Goal: Check status: Check status

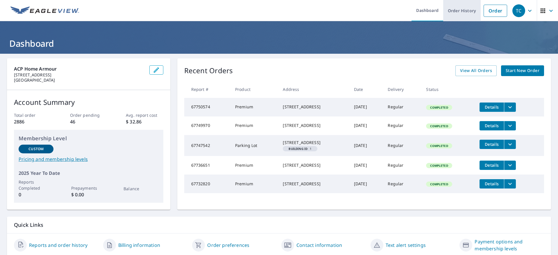
click at [454, 8] on link "Order History" at bounding box center [461, 10] width 37 height 21
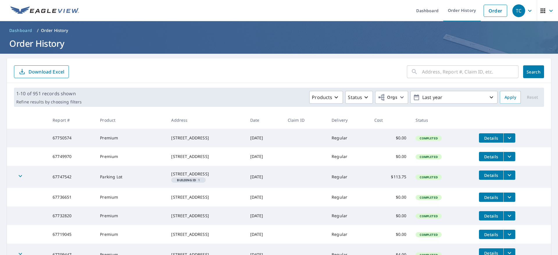
copy div "[STREET_ADDRESS]"
click at [396, 188] on td "$113.75" at bounding box center [390, 177] width 42 height 22
drag, startPoint x: 155, startPoint y: 177, endPoint x: 205, endPoint y: 184, distance: 50.4
click at [205, 184] on td "[STREET_ADDRESS]" at bounding box center [205, 177] width 79 height 22
copy div "[STREET_ADDRESS]"
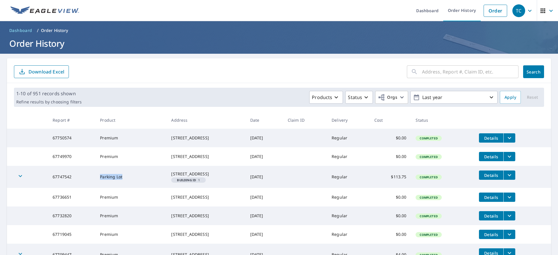
drag, startPoint x: 88, startPoint y: 186, endPoint x: 129, endPoint y: 186, distance: 41.0
click at [129, 186] on td "Parking Lot" at bounding box center [130, 177] width 71 height 22
copy td "Parking Lot"
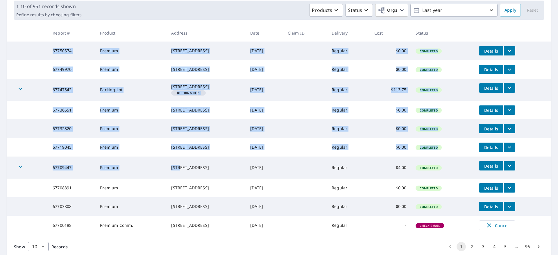
scroll to position [44, 0]
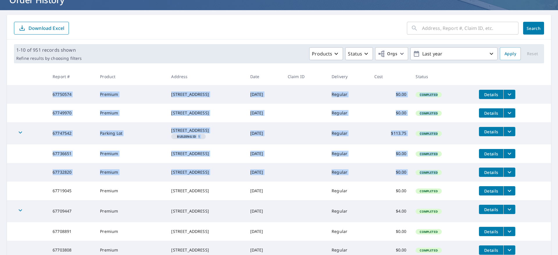
drag, startPoint x: 39, startPoint y: 95, endPoint x: 455, endPoint y: 186, distance: 426.1
click at [455, 186] on tbody "67750574 Premium [STREET_ADDRESS] [DATE] Regular $0.00 Completed Details 677499…" at bounding box center [279, 181] width 544 height 193
copy tbody "67750574 Premium [STREET_ADDRESS] [DATE] Regular $0.00 Completed Details 677499…"
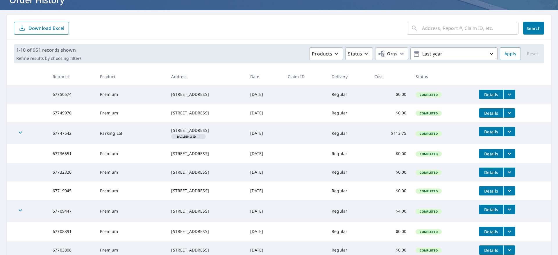
click at [207, 54] on div "Products Status Orgs Last year" at bounding box center [290, 53] width 413 height 13
click at [444, 50] on p "Last year" at bounding box center [454, 54] width 68 height 10
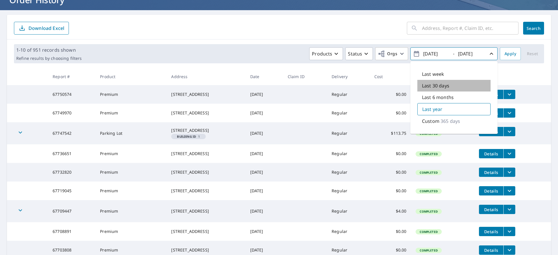
click at [427, 82] on p "Last 30 days" at bounding box center [435, 85] width 27 height 7
type input "[DATE]"
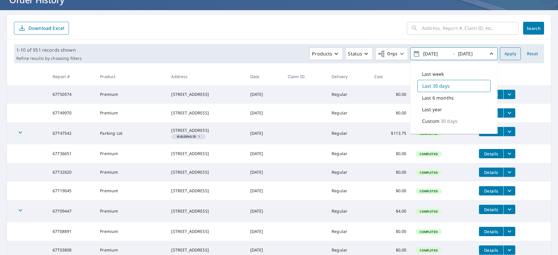
click at [505, 52] on span "Apply" at bounding box center [510, 53] width 12 height 7
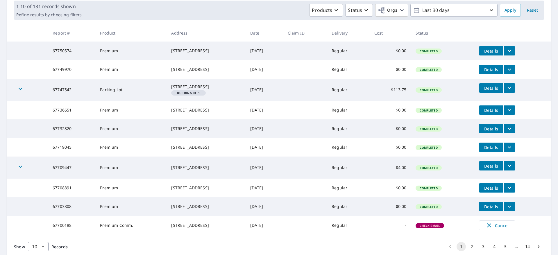
scroll to position [131, 0]
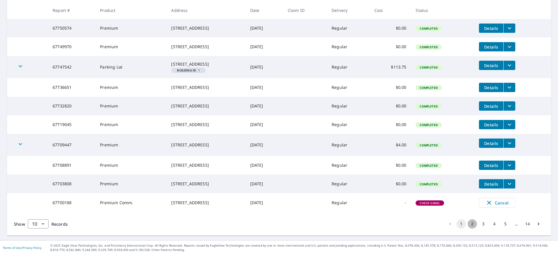
click at [467, 225] on button "2" at bounding box center [471, 223] width 9 height 9
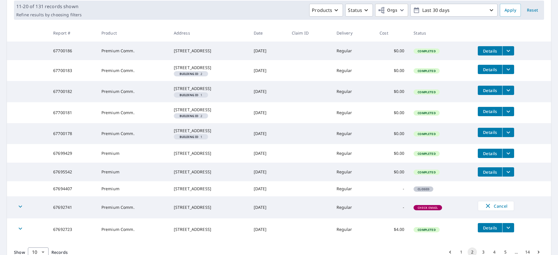
scroll to position [131, 0]
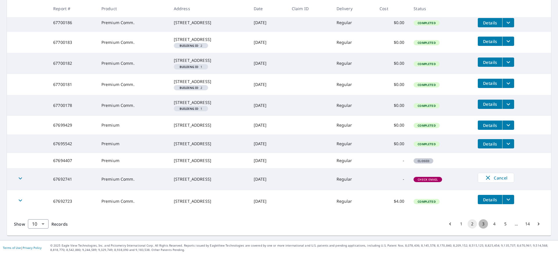
click at [478, 229] on button "3" at bounding box center [482, 223] width 9 height 9
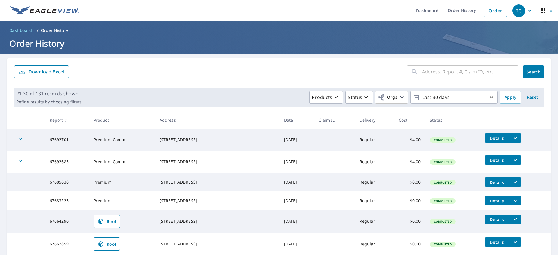
scroll to position [44, 0]
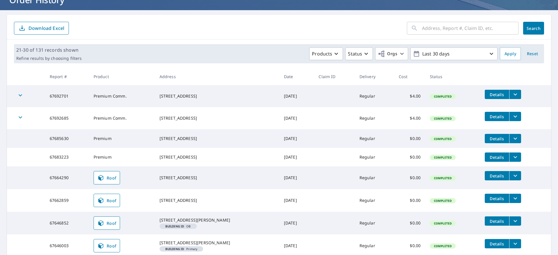
click at [223, 35] on div "​ Search Download Excel" at bounding box center [279, 27] width 544 height 25
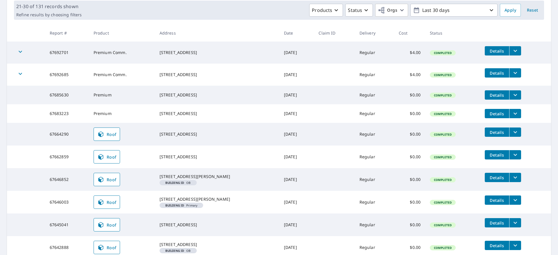
scroll to position [151, 0]
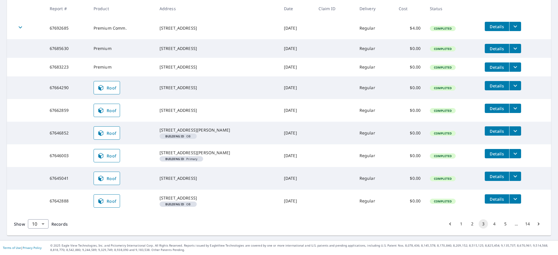
click at [456, 224] on button "1" at bounding box center [460, 223] width 9 height 9
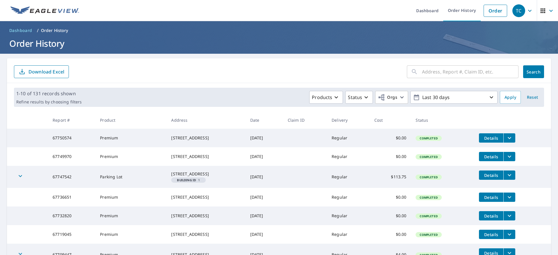
drag, startPoint x: 155, startPoint y: 223, endPoint x: 226, endPoint y: 233, distance: 71.2
click at [226, 225] on td "[STREET_ADDRESS]" at bounding box center [205, 215] width 79 height 19
copy div "[STREET_ADDRESS]"
drag, startPoint x: 153, startPoint y: 206, endPoint x: 220, endPoint y: 213, distance: 67.2
click at [220, 206] on td "[STREET_ADDRESS]" at bounding box center [205, 197] width 79 height 19
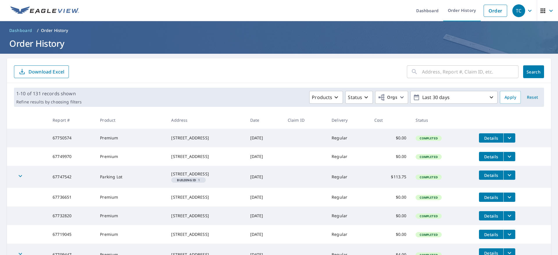
copy div "[STREET_ADDRESS]"
drag, startPoint x: 150, startPoint y: 153, endPoint x: 216, endPoint y: 165, distance: 66.4
click at [216, 165] on tr "67749970 Premium [STREET_ADDRESS] [DATE] Regular $0.00 Completed Details" at bounding box center [279, 156] width 544 height 19
copy tr "[STREET_ADDRESS]"
drag, startPoint x: 152, startPoint y: 136, endPoint x: 210, endPoint y: 145, distance: 58.8
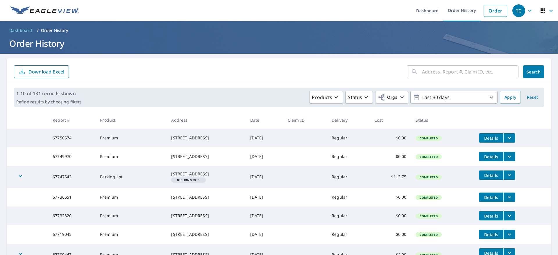
click at [210, 145] on tr "67750574 Premium [STREET_ADDRESS] [DATE] Regular $0.00 Completed Details" at bounding box center [279, 138] width 544 height 19
copy tr "[STREET_ADDRESS]"
drag, startPoint x: 44, startPoint y: 135, endPoint x: 81, endPoint y: 139, distance: 37.4
click at [81, 139] on td "67750574" at bounding box center [71, 138] width 47 height 19
copy td "67750574"
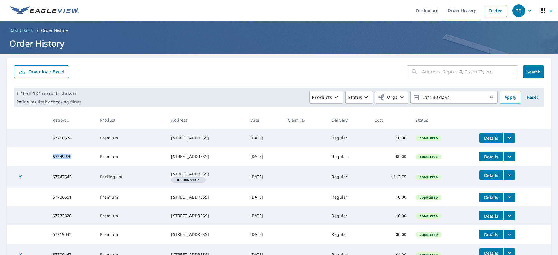
drag, startPoint x: 46, startPoint y: 157, endPoint x: 82, endPoint y: 159, distance: 35.2
click at [82, 159] on td "67749970" at bounding box center [71, 156] width 47 height 19
copy td "67749970"
drag, startPoint x: 45, startPoint y: 184, endPoint x: 78, endPoint y: 184, distance: 33.1
click at [78, 184] on td "67747542" at bounding box center [71, 177] width 47 height 22
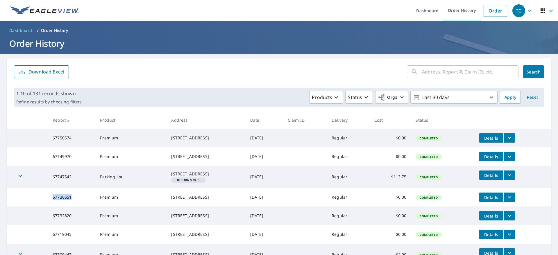
drag, startPoint x: 64, startPoint y: 208, endPoint x: 79, endPoint y: 209, distance: 14.6
click at [79, 206] on tr "67736651 Premium [STREET_ADDRESS] [DATE] Regular $0.00 Completed Details" at bounding box center [279, 197] width 544 height 19
drag, startPoint x: 46, startPoint y: 229, endPoint x: 75, endPoint y: 229, distance: 29.6
click at [75, 225] on td "67732820" at bounding box center [71, 215] width 47 height 19
drag, startPoint x: 154, startPoint y: 224, endPoint x: 218, endPoint y: 223, distance: 63.9
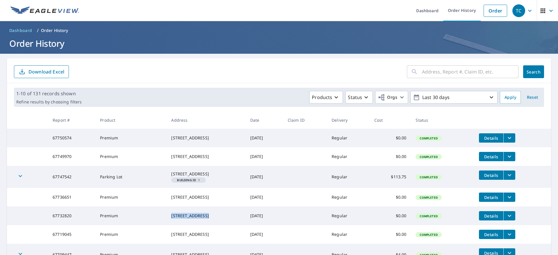
click at [218, 223] on td "[STREET_ADDRESS]" at bounding box center [205, 215] width 79 height 19
drag, startPoint x: 155, startPoint y: 204, endPoint x: 220, endPoint y: 203, distance: 65.1
click at [220, 203] on td "[STREET_ADDRESS]" at bounding box center [205, 197] width 79 height 19
drag, startPoint x: 150, startPoint y: 175, endPoint x: 225, endPoint y: 175, distance: 74.4
click at [225, 175] on tr "67747542 Parking Lot [STREET_ADDRESS] Building ID 1 [DATE] Regular $113.75 Comp…" at bounding box center [279, 177] width 544 height 22
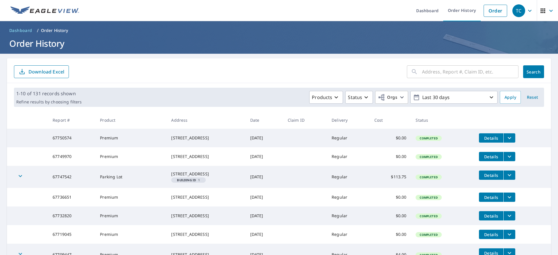
click at [231, 159] on div "[STREET_ADDRESS]" at bounding box center [205, 157] width 69 height 6
drag, startPoint x: 153, startPoint y: 178, endPoint x: 223, endPoint y: 177, distance: 70.3
click at [223, 177] on td "[STREET_ADDRESS]" at bounding box center [205, 177] width 79 height 22
drag, startPoint x: 149, startPoint y: 155, endPoint x: 205, endPoint y: 156, distance: 55.8
click at [205, 157] on tr "67749970 Premium [STREET_ADDRESS] [DATE] Regular $0.00 Completed Details" at bounding box center [279, 156] width 544 height 19
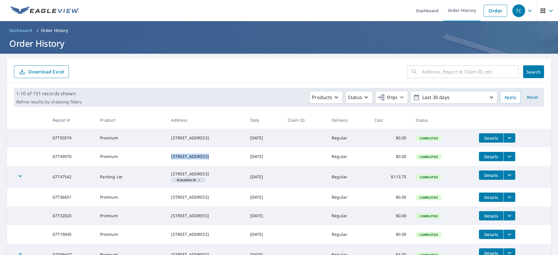
click at [217, 155] on div "[STREET_ADDRESS]" at bounding box center [205, 157] width 69 height 6
drag, startPoint x: 155, startPoint y: 159, endPoint x: 215, endPoint y: 150, distance: 61.0
click at [215, 150] on td "[STREET_ADDRESS]" at bounding box center [205, 156] width 79 height 19
drag, startPoint x: 149, startPoint y: 135, endPoint x: 213, endPoint y: 136, distance: 63.9
click at [213, 136] on tr "67750574 Premium [STREET_ADDRESS] [DATE] Regular $0.00 Completed Details" at bounding box center [279, 138] width 544 height 19
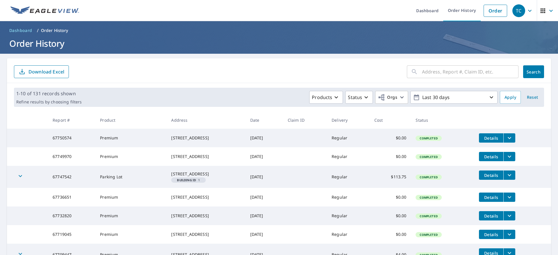
click at [209, 125] on th "Address" at bounding box center [205, 120] width 79 height 17
drag, startPoint x: 156, startPoint y: 135, endPoint x: 221, endPoint y: 136, distance: 65.4
click at [221, 136] on td "[STREET_ADDRESS]" at bounding box center [205, 138] width 79 height 19
click at [230, 138] on div "[STREET_ADDRESS]" at bounding box center [205, 138] width 69 height 6
